Goal: Register for event/course

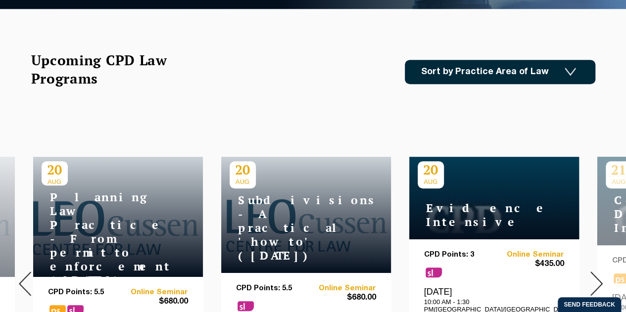
click at [117, 224] on h4 "Planning Law Practice - From permit to enforcement ([DATE])" at bounding box center [104, 239] width 124 height 97
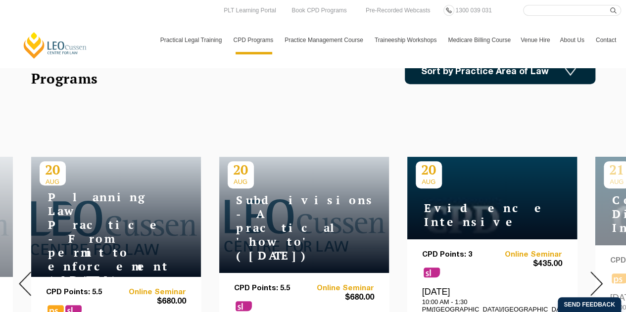
click at [125, 197] on h4 "Planning Law Practice - From permit to enforcement (Aug 2025)" at bounding box center [102, 239] width 124 height 97
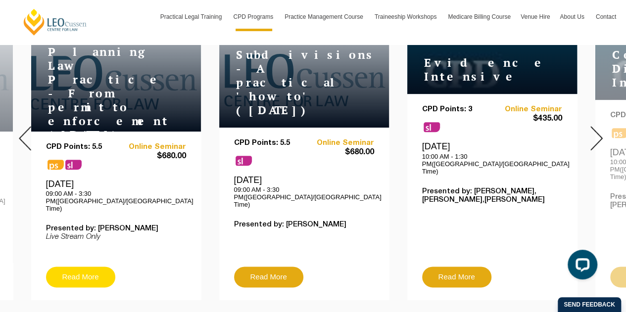
scroll to position [445, 0]
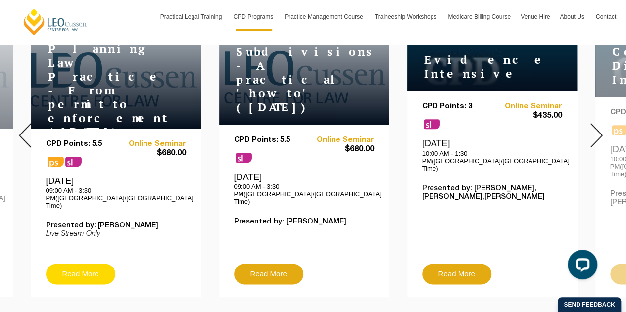
click at [85, 264] on link "Read More" at bounding box center [80, 274] width 69 height 21
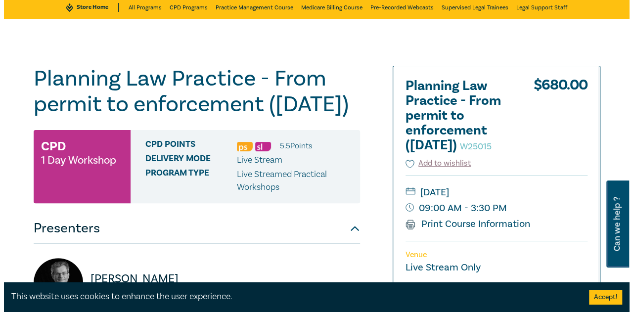
scroll to position [247, 0]
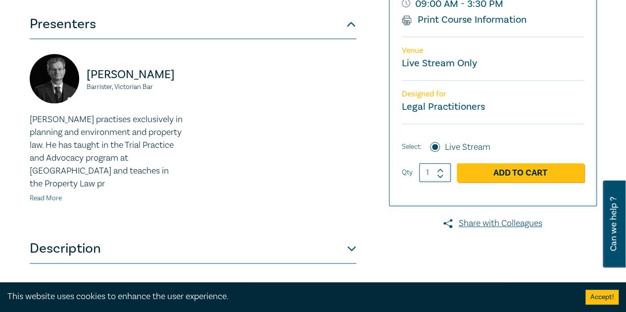
click at [58, 203] on link "Read More" at bounding box center [46, 198] width 32 height 9
